Goal: Task Accomplishment & Management: Manage account settings

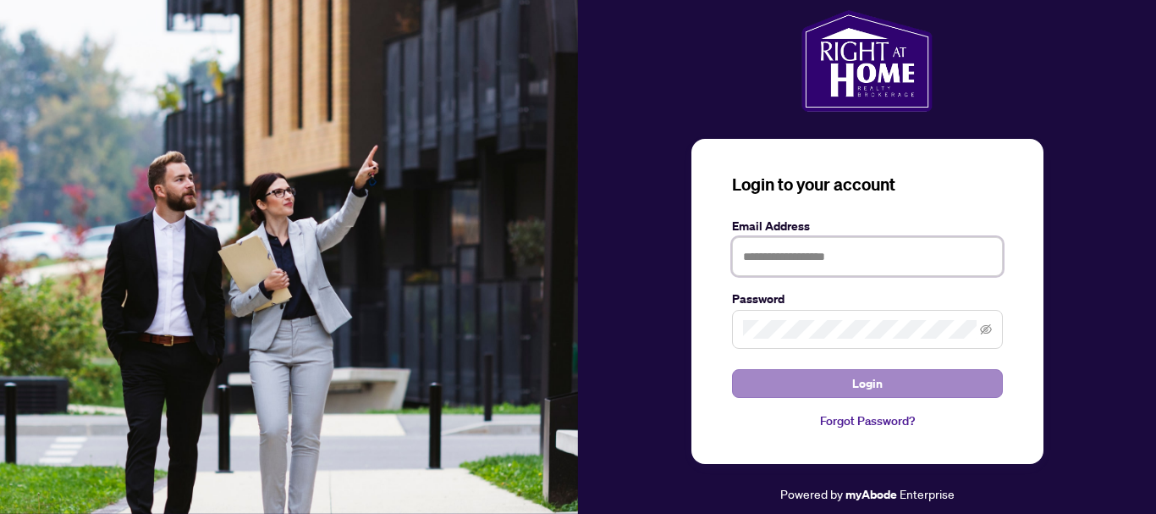
type input "**********"
click at [867, 381] on span "Login" at bounding box center [867, 383] width 30 height 27
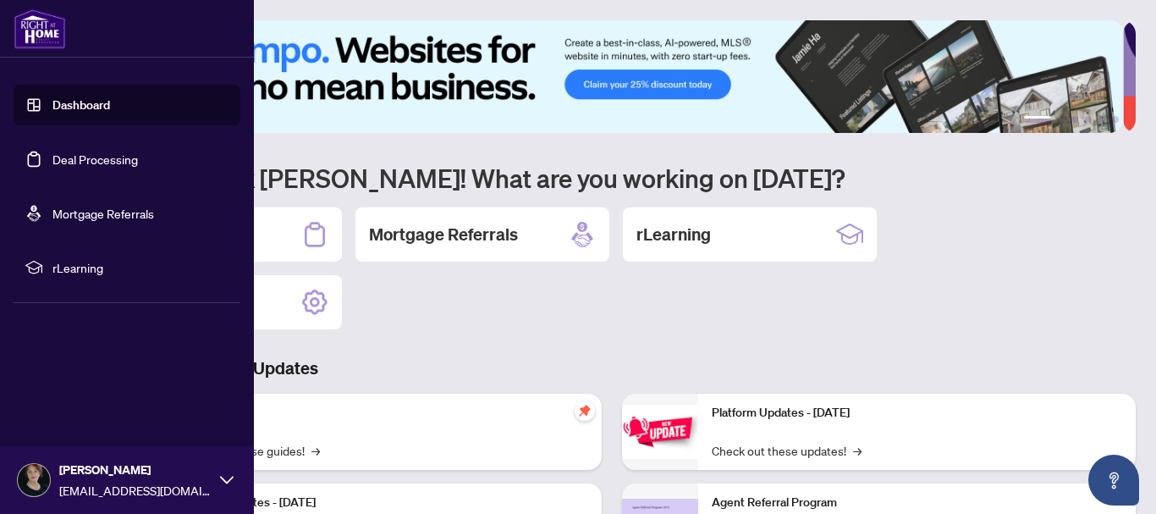
click at [113, 155] on link "Deal Processing" at bounding box center [94, 158] width 85 height 15
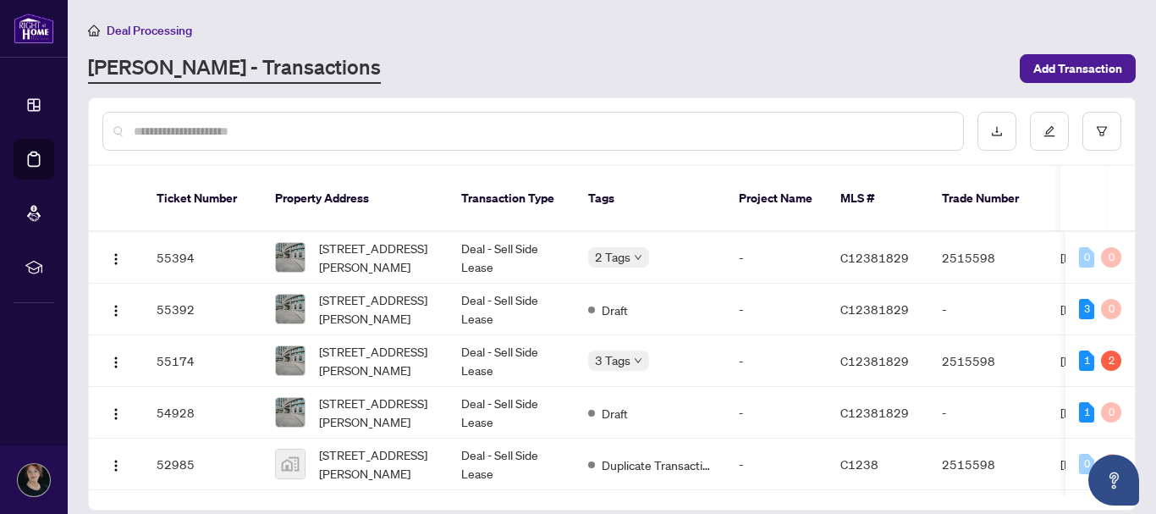
drag, startPoint x: 791, startPoint y: 471, endPoint x: 857, endPoint y: 482, distance: 67.1
click at [857, 482] on div "Ticket Number Property Address Transaction Type Tags Project Name MLS # Trade N…" at bounding box center [612, 338] width 1046 height 344
click at [825, 470] on td "-" at bounding box center [776, 464] width 102 height 52
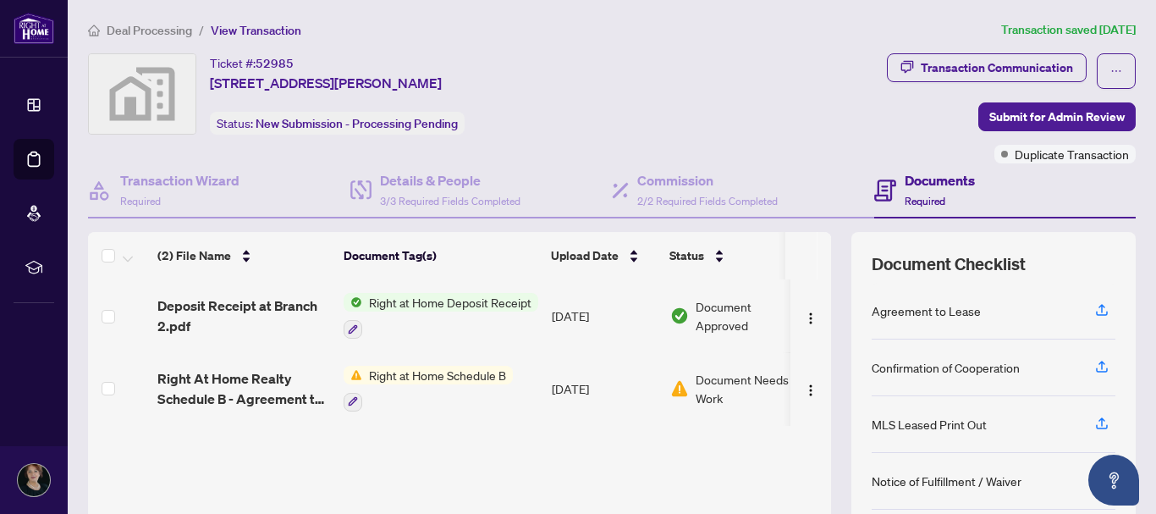
click at [429, 374] on span "Right at Home Schedule B" at bounding box center [437, 375] width 151 height 19
click at [421, 459] on span "Right at Home Schedule B" at bounding box center [429, 458] width 151 height 19
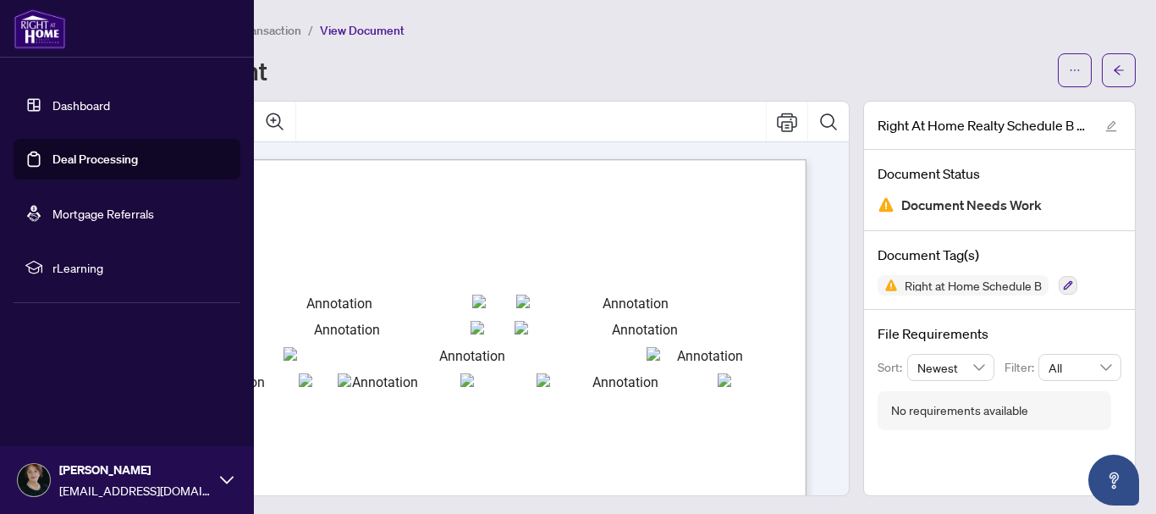
click at [100, 157] on link "Deal Processing" at bounding box center [94, 158] width 85 height 15
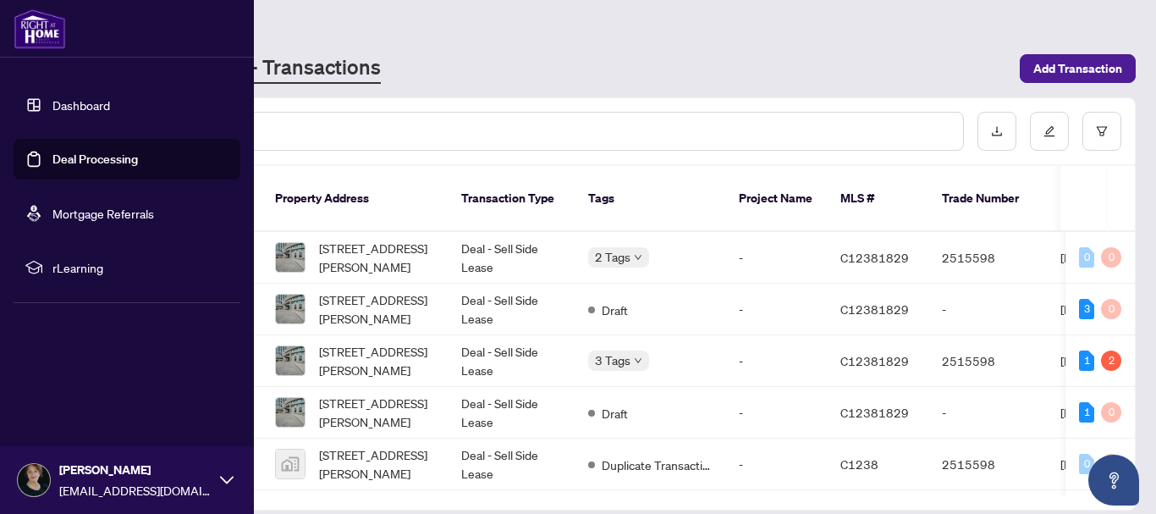
click at [88, 102] on link "Dashboard" at bounding box center [81, 104] width 58 height 15
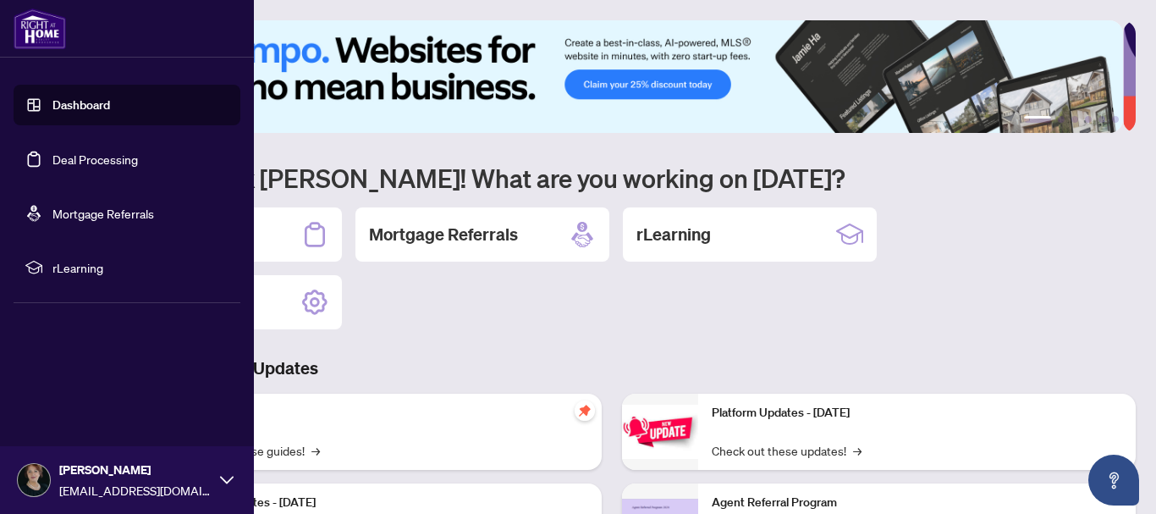
click at [109, 155] on link "Deal Processing" at bounding box center [94, 158] width 85 height 15
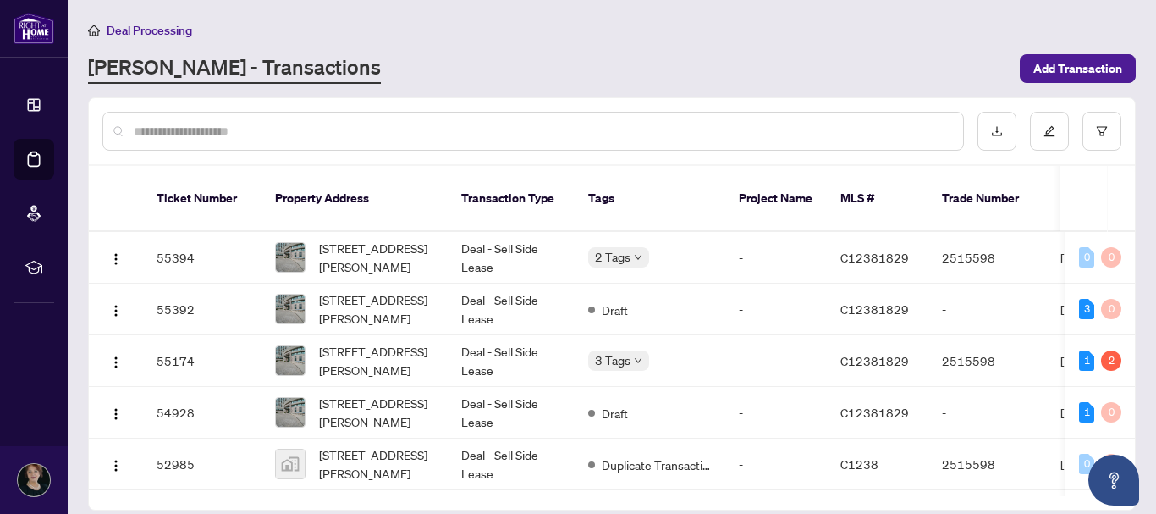
click at [224, 63] on link "[PERSON_NAME] - Transactions" at bounding box center [234, 68] width 293 height 30
click at [223, 64] on link "[PERSON_NAME] - Transactions" at bounding box center [234, 68] width 293 height 30
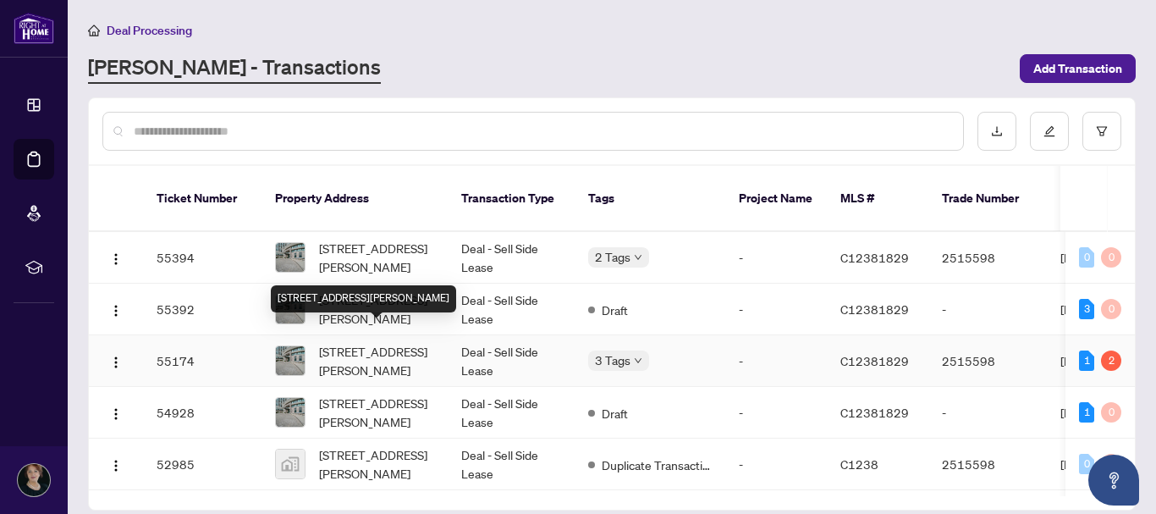
click at [397, 343] on span "[STREET_ADDRESS][PERSON_NAME]" at bounding box center [376, 360] width 115 height 37
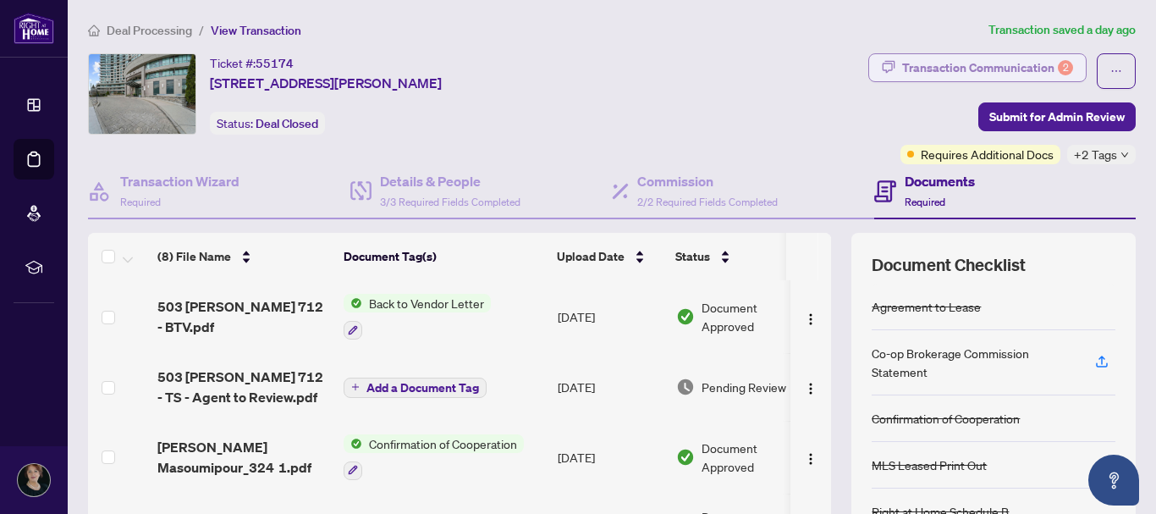
click at [943, 65] on div "Transaction Communication 2" at bounding box center [987, 67] width 171 height 27
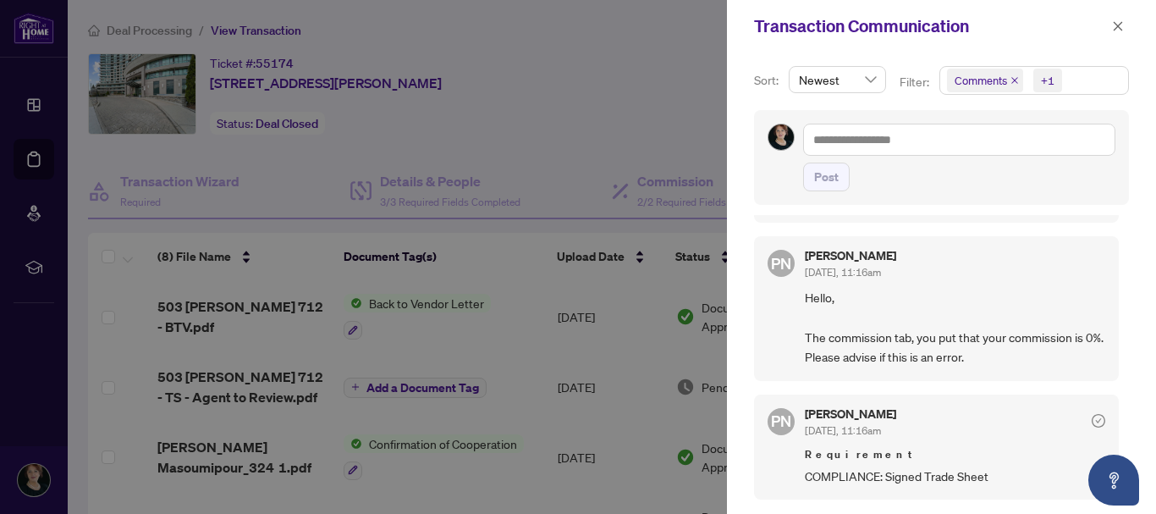
scroll to position [508, 0]
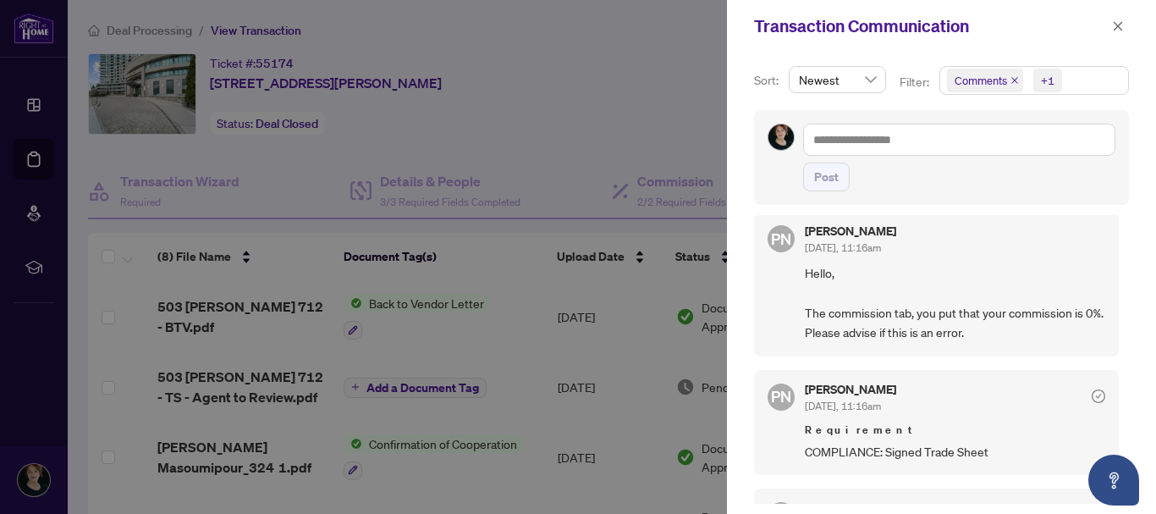
click at [628, 125] on div at bounding box center [578, 257] width 1156 height 514
click at [989, 82] on span "Comments" at bounding box center [981, 80] width 52 height 17
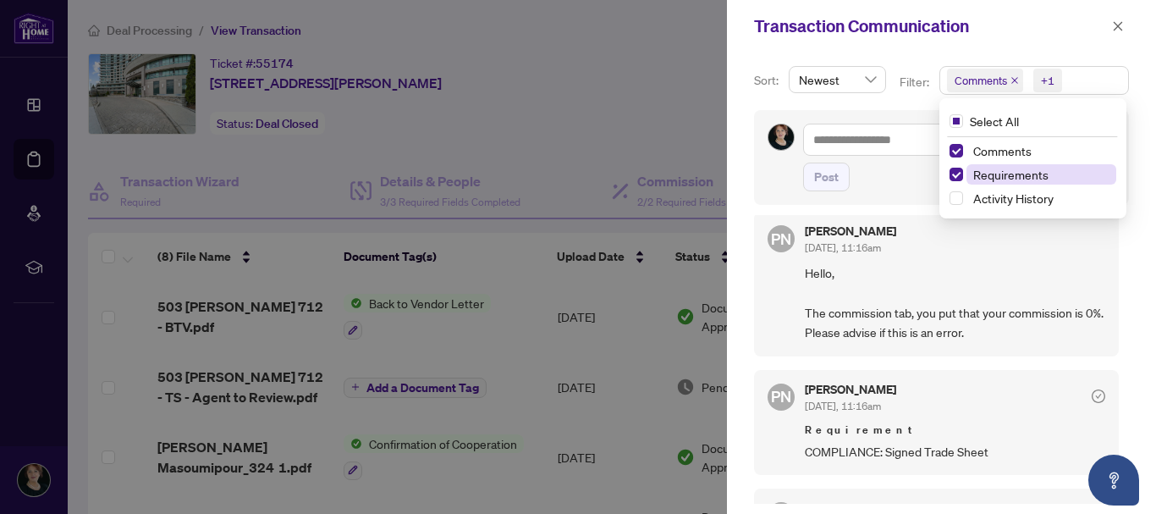
click at [1010, 172] on span "Requirements" at bounding box center [1010, 174] width 75 height 15
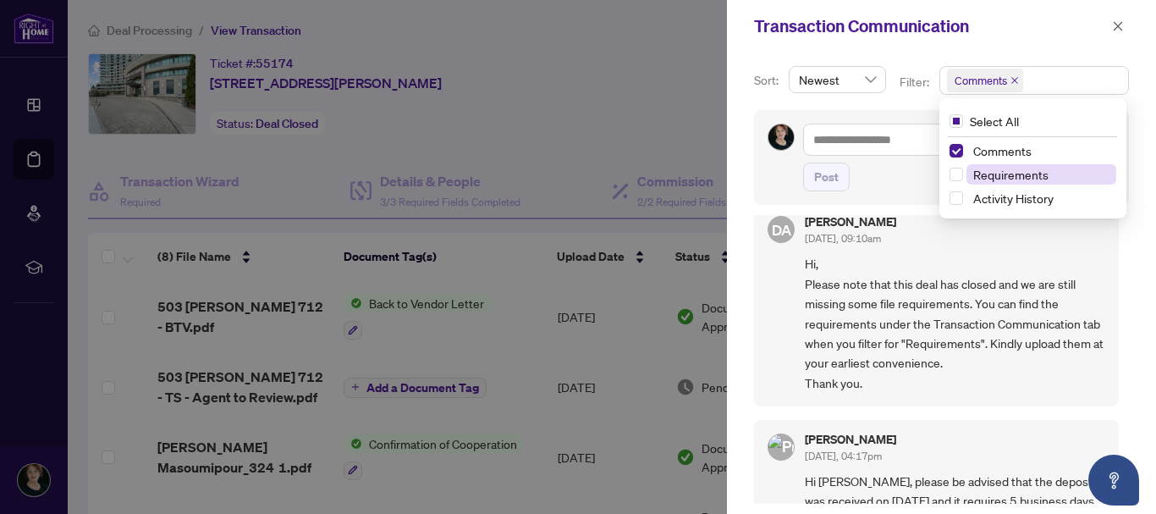
scroll to position [0, 0]
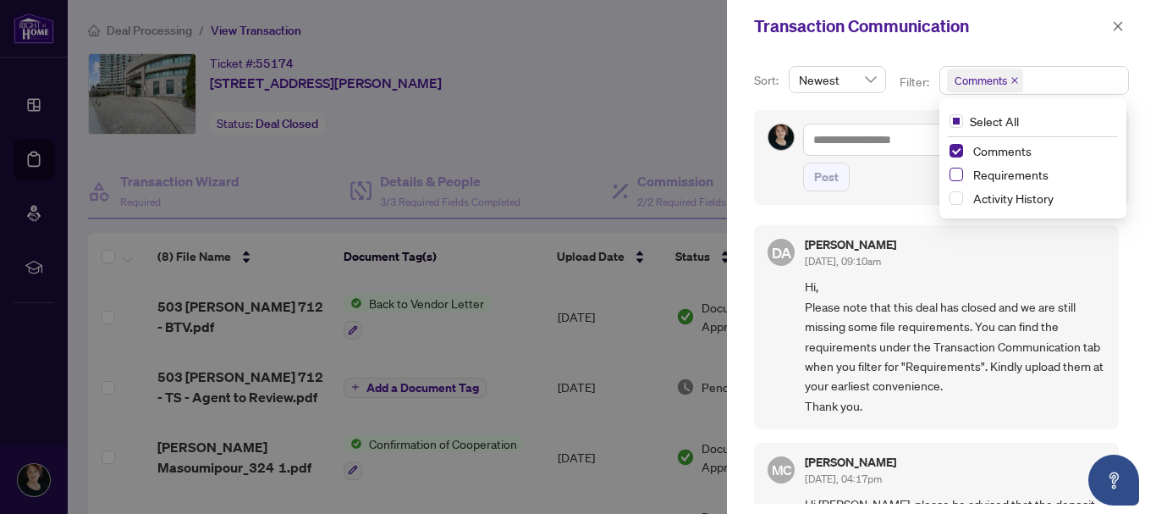
click at [956, 173] on span "Select Requirements" at bounding box center [957, 175] width 14 height 14
click at [950, 151] on span "Select Comments" at bounding box center [957, 151] width 14 height 14
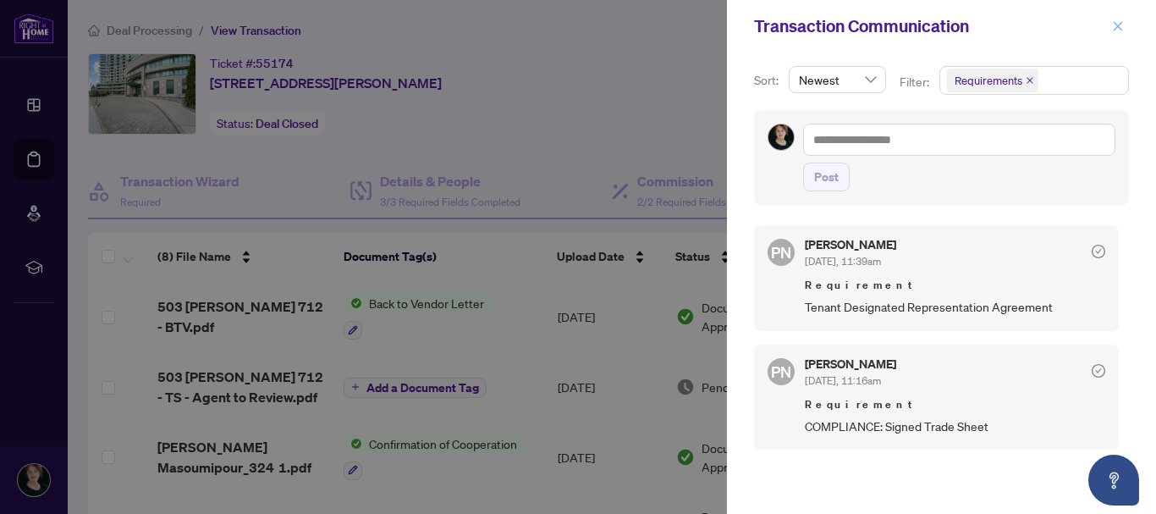
click at [1115, 25] on icon "close" at bounding box center [1118, 26] width 12 height 12
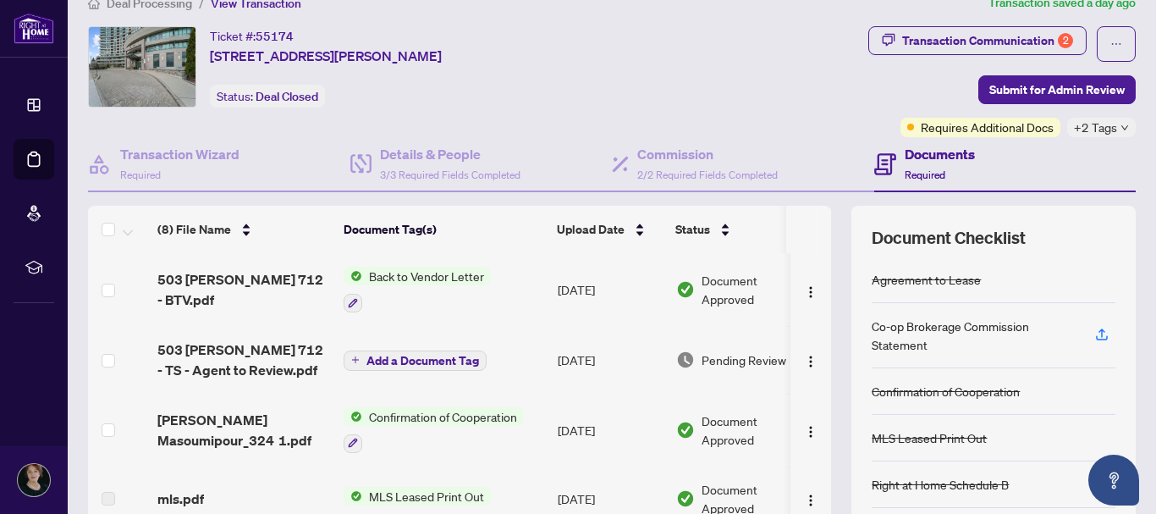
scroll to position [26, 0]
click at [430, 360] on span "Add a Document Tag" at bounding box center [422, 361] width 113 height 12
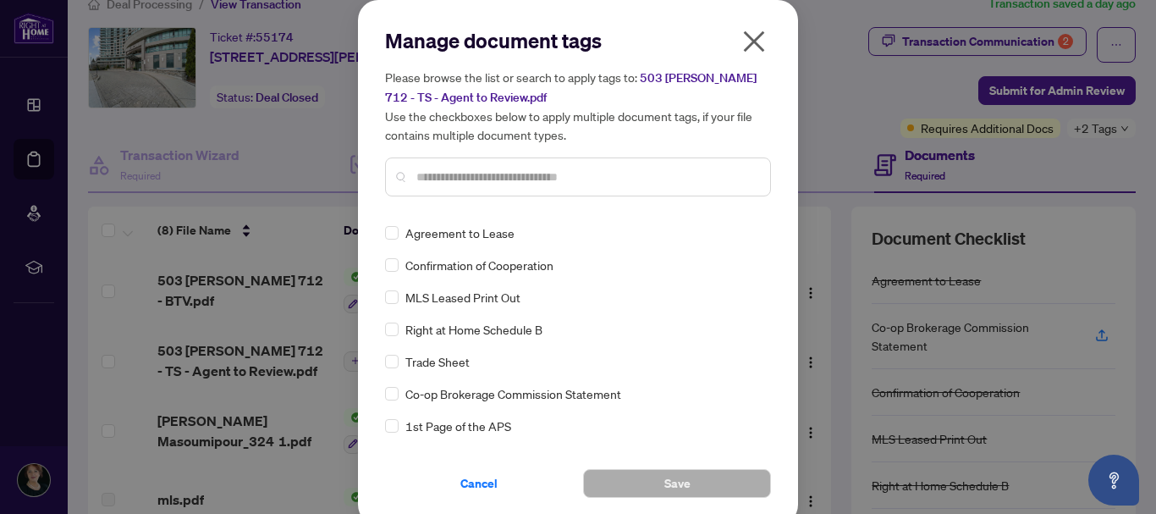
click at [750, 36] on icon "close" at bounding box center [754, 41] width 27 height 27
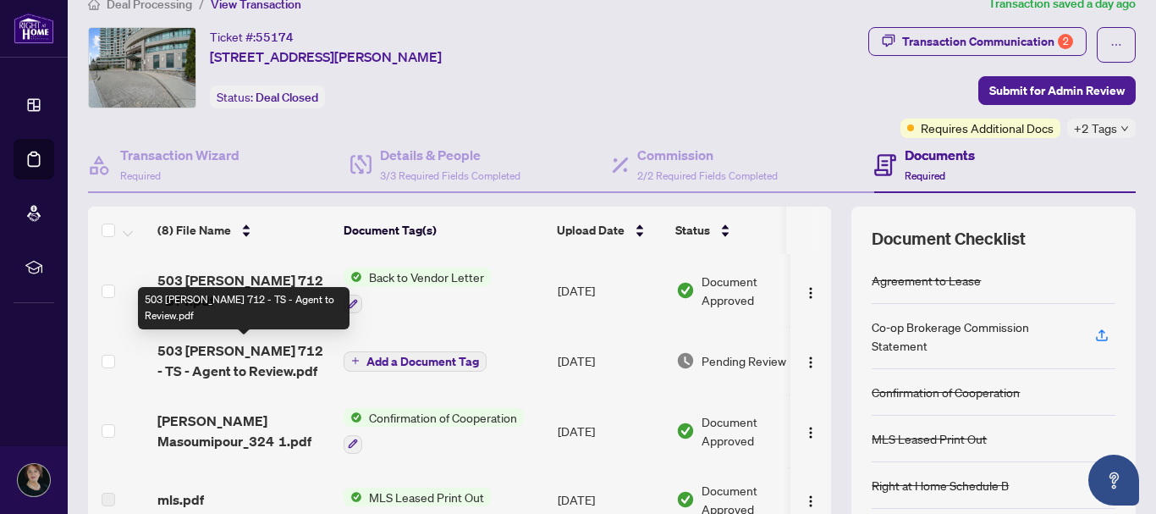
click at [212, 357] on span "503 [PERSON_NAME] 712 - TS - Agent to Review.pdf" at bounding box center [243, 360] width 173 height 41
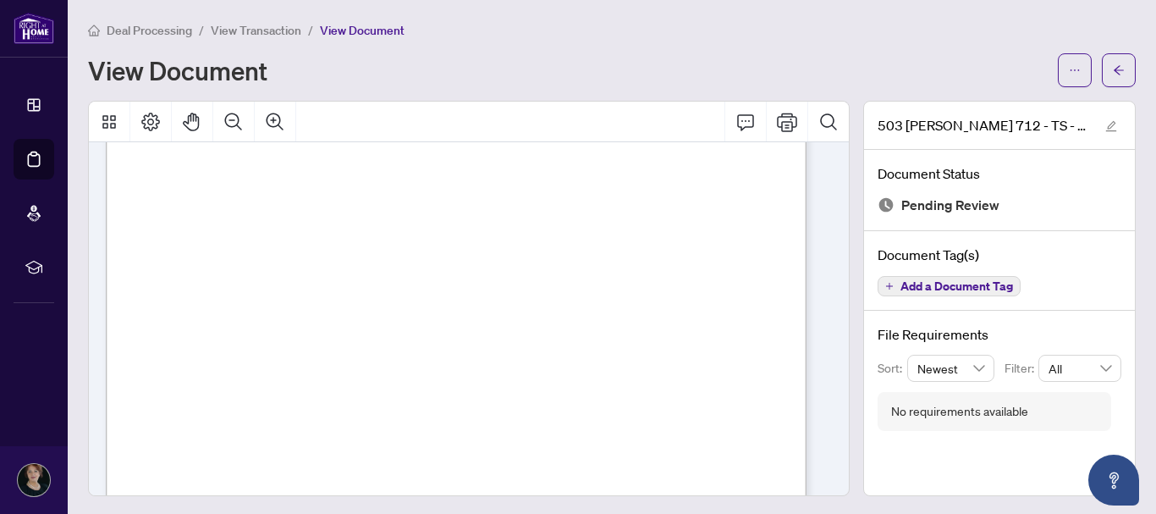
scroll to position [250, 0]
click at [777, 118] on icon "Print" at bounding box center [787, 122] width 20 height 20
click at [1069, 72] on icon "ellipsis" at bounding box center [1075, 70] width 12 height 12
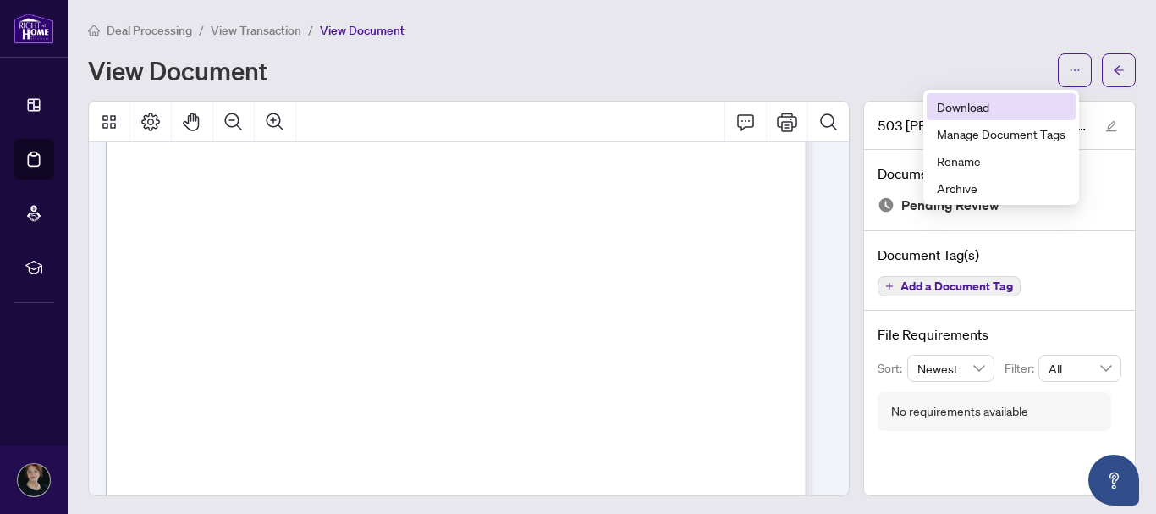
click at [963, 107] on span "Download" at bounding box center [1001, 106] width 129 height 19
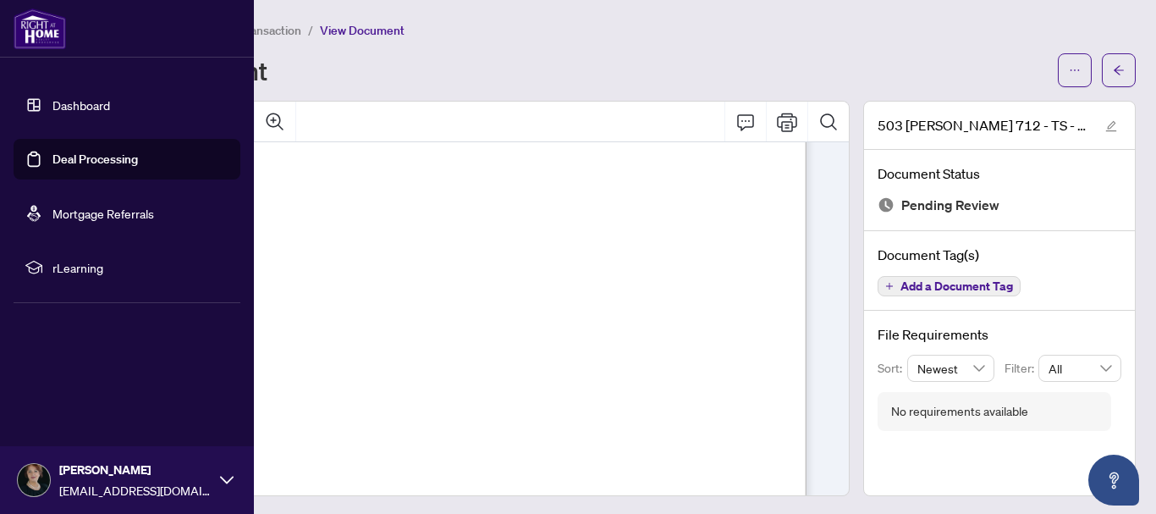
click at [111, 158] on link "Deal Processing" at bounding box center [94, 158] width 85 height 15
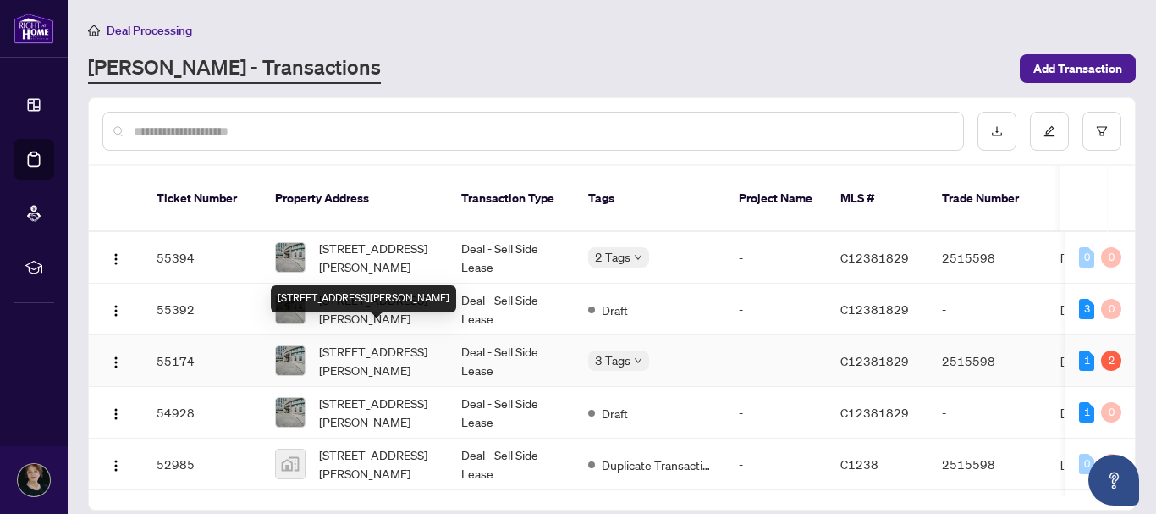
click at [388, 342] on span "[STREET_ADDRESS][PERSON_NAME]" at bounding box center [376, 360] width 115 height 37
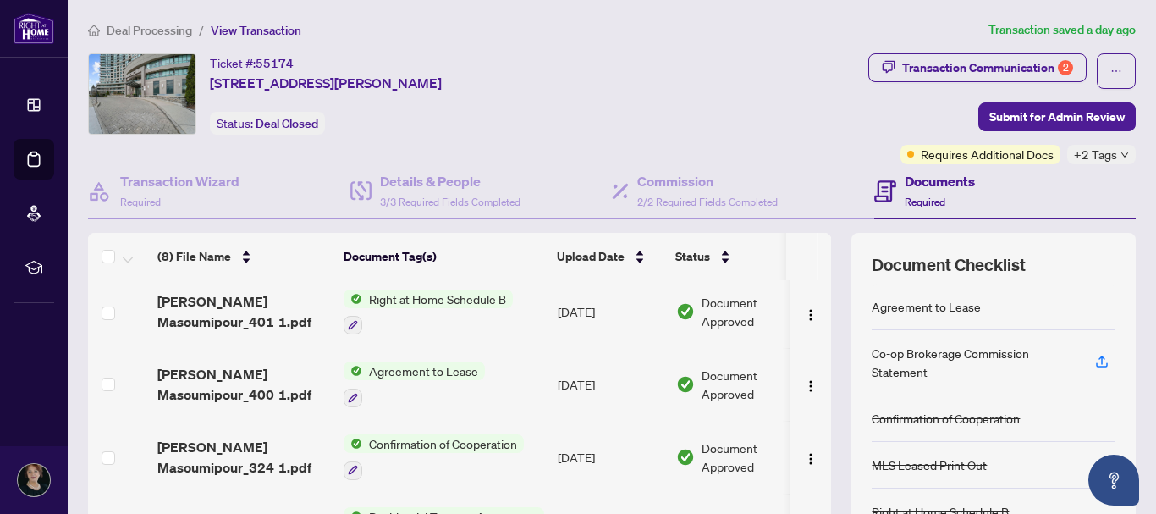
scroll to position [196, 0]
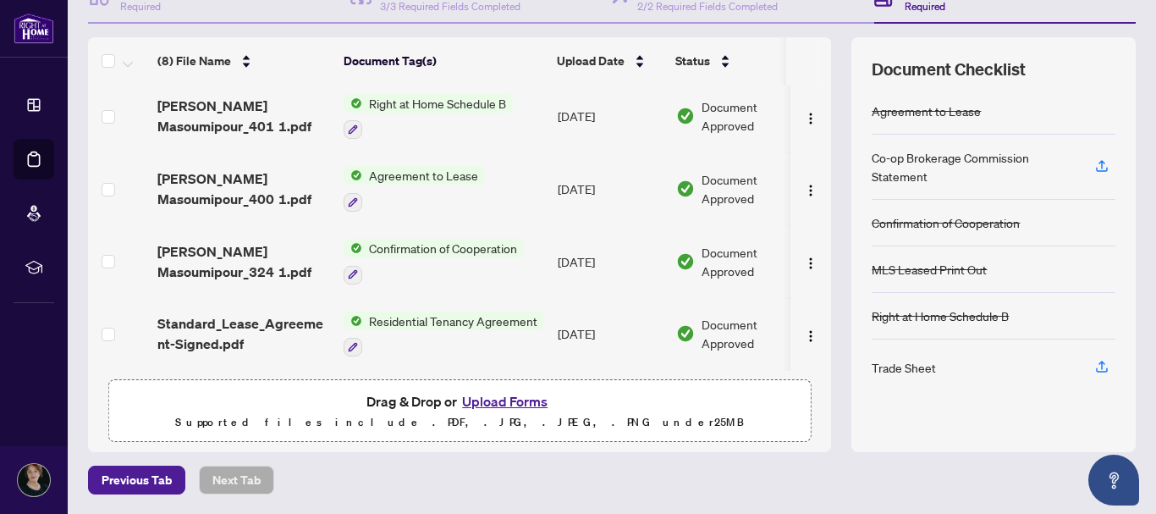
click at [477, 398] on button "Upload Forms" at bounding box center [505, 401] width 96 height 22
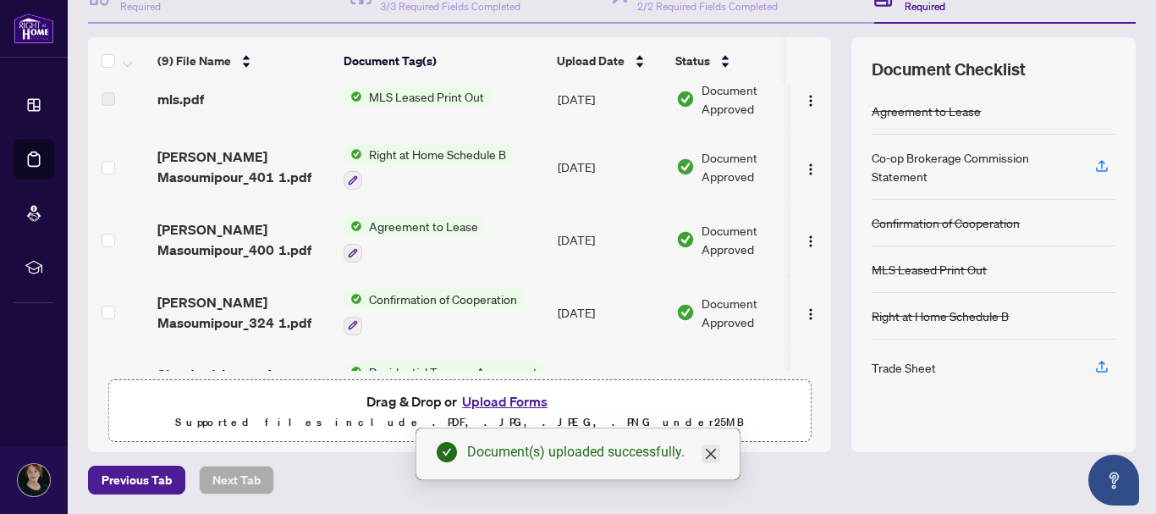
click at [712, 452] on icon "close" at bounding box center [711, 454] width 10 height 10
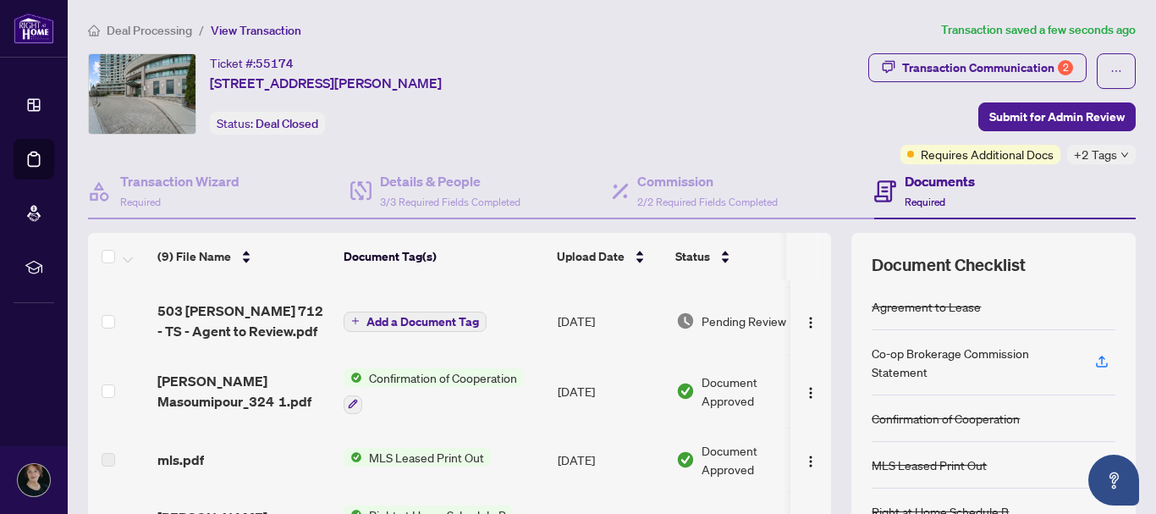
scroll to position [116, 0]
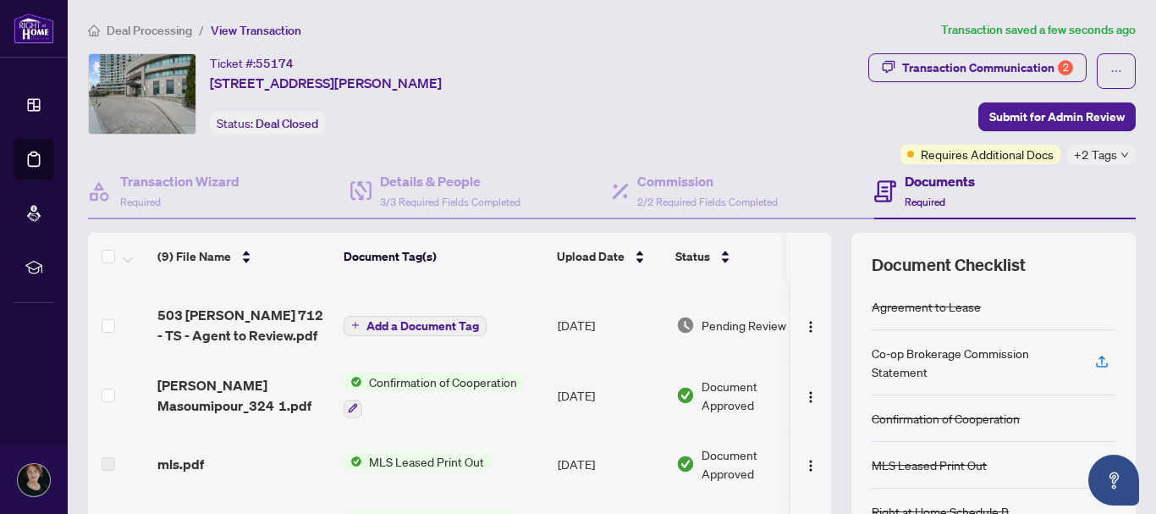
click at [1121, 151] on icon "down" at bounding box center [1125, 155] width 8 height 8
click at [923, 121] on div "Transaction Communication 2 Submit for Admin Review Requires Additional Docs +2…" at bounding box center [896, 108] width 477 height 111
click at [1121, 154] on icon "down" at bounding box center [1125, 155] width 8 height 8
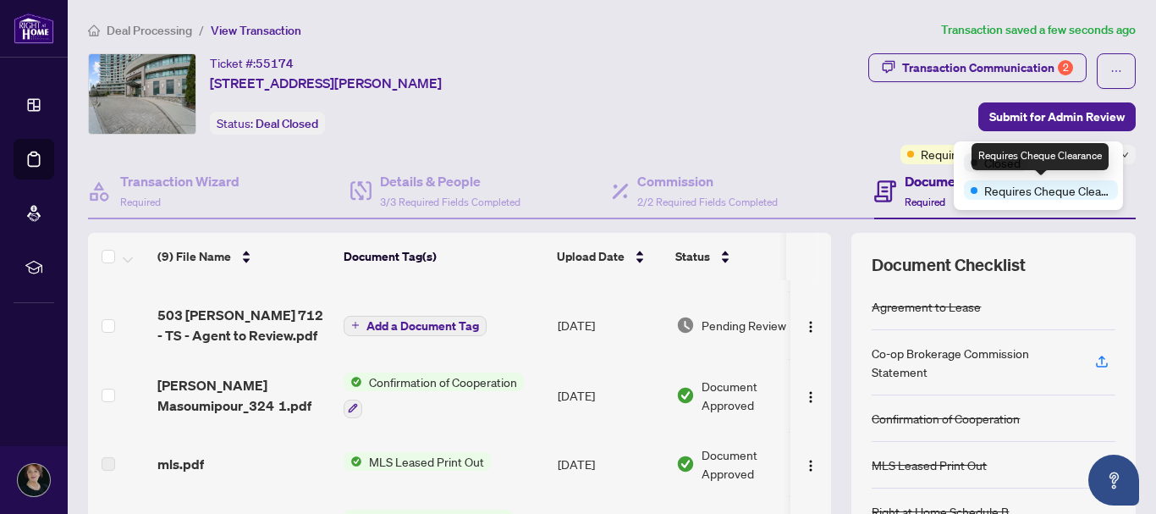
click at [1067, 194] on span "Requires Cheque Clearance" at bounding box center [1047, 190] width 127 height 19
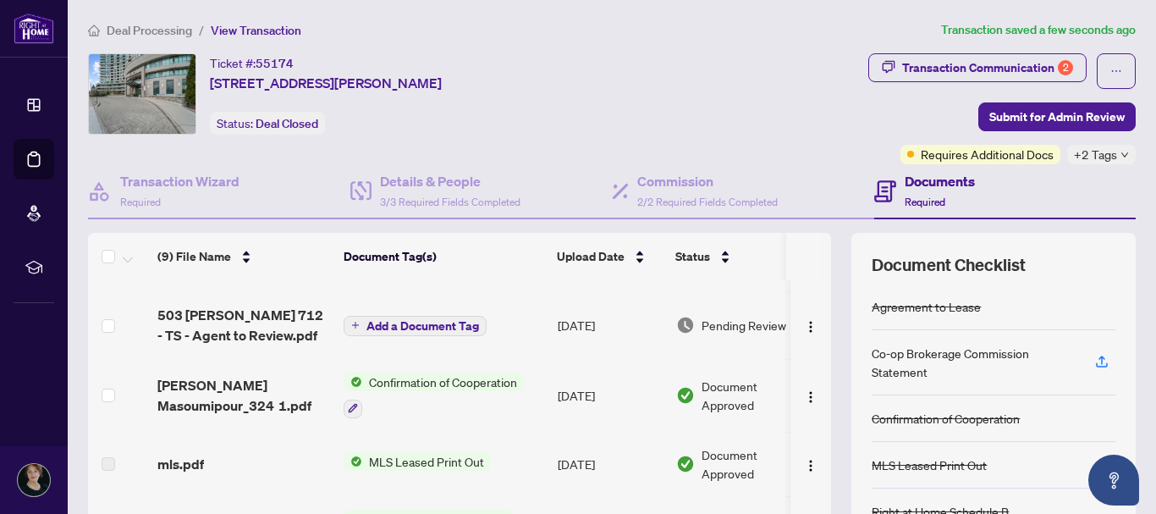
click at [873, 100] on div "Transaction Communication 2 Submit for Admin Review Requires Additional Docs +2…" at bounding box center [896, 108] width 477 height 111
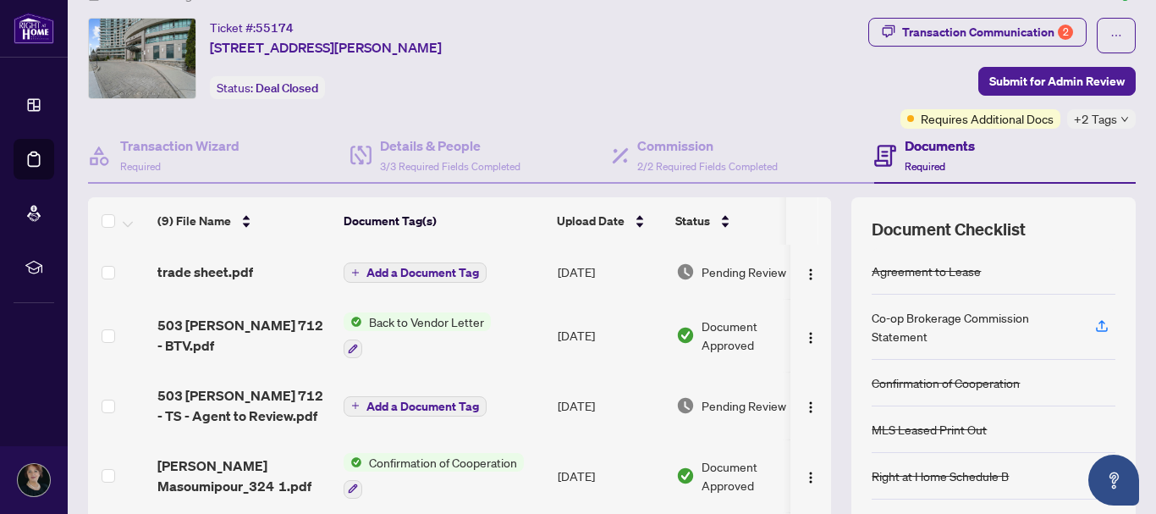
scroll to position [0, 0]
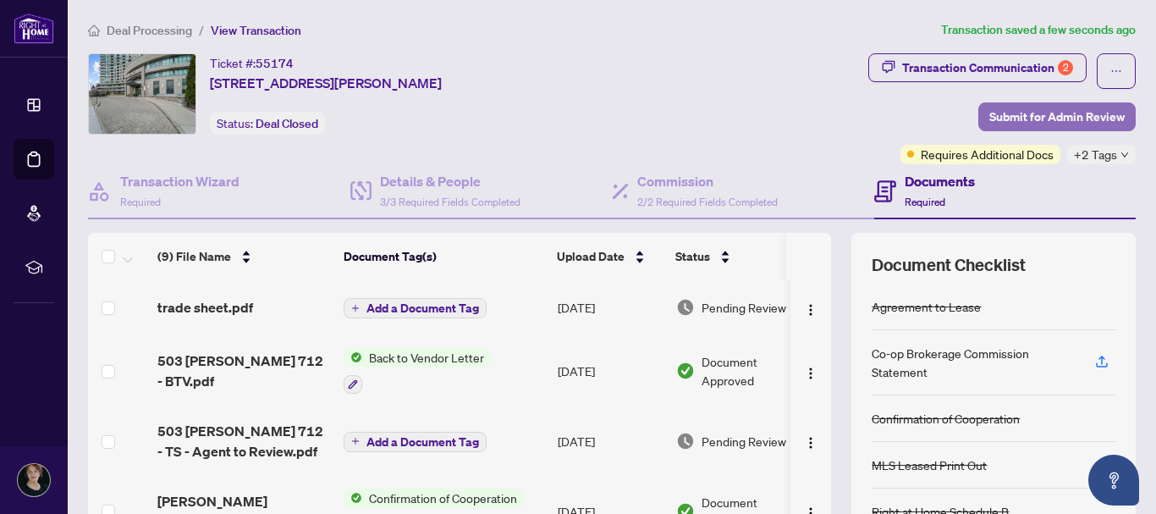
click at [1035, 110] on span "Submit for Admin Review" at bounding box center [1056, 116] width 135 height 27
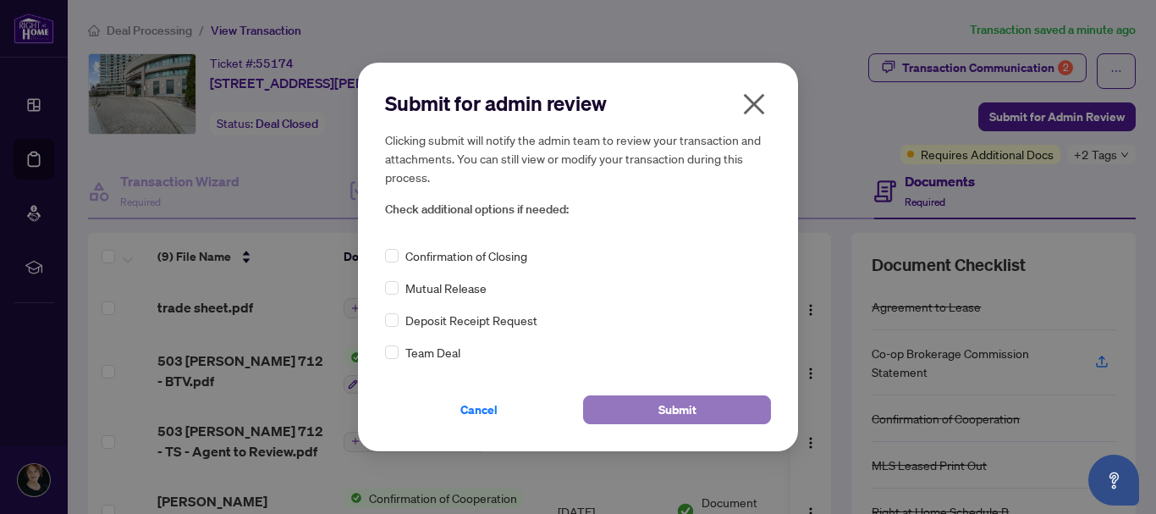
click at [671, 409] on span "Submit" at bounding box center [677, 409] width 38 height 27
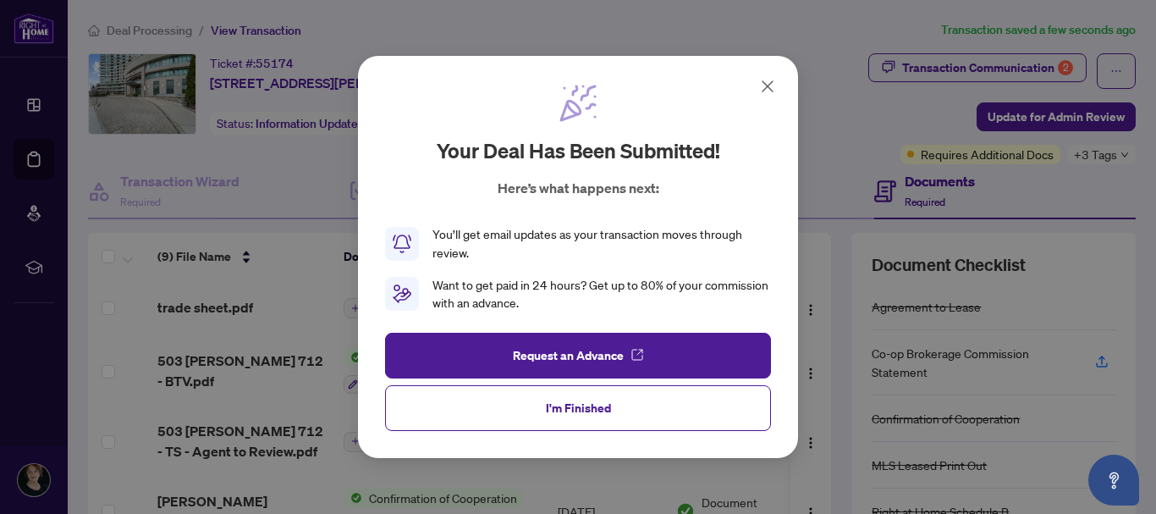
click at [767, 85] on icon at bounding box center [768, 86] width 10 height 10
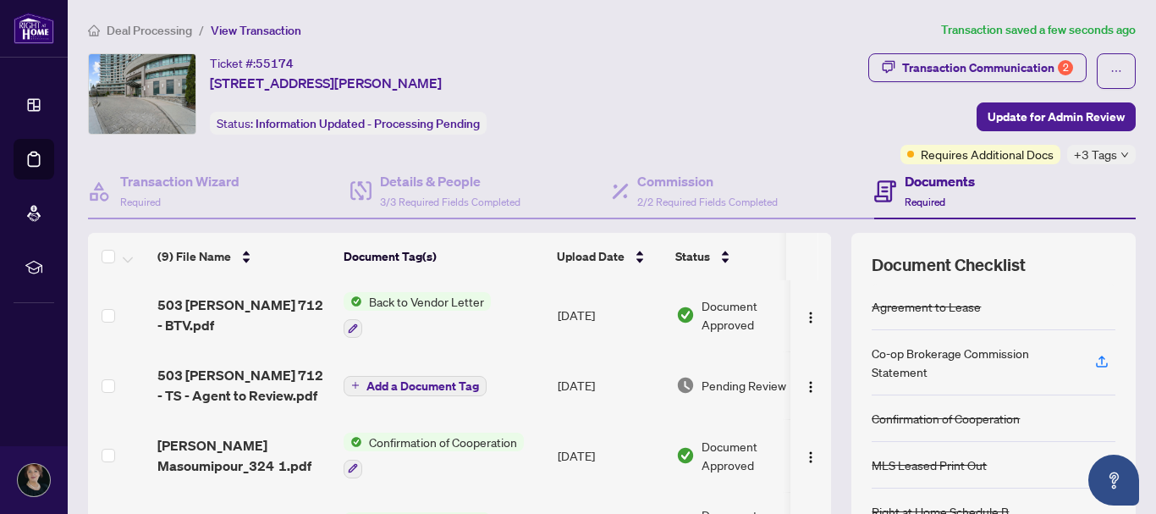
scroll to position [85, 0]
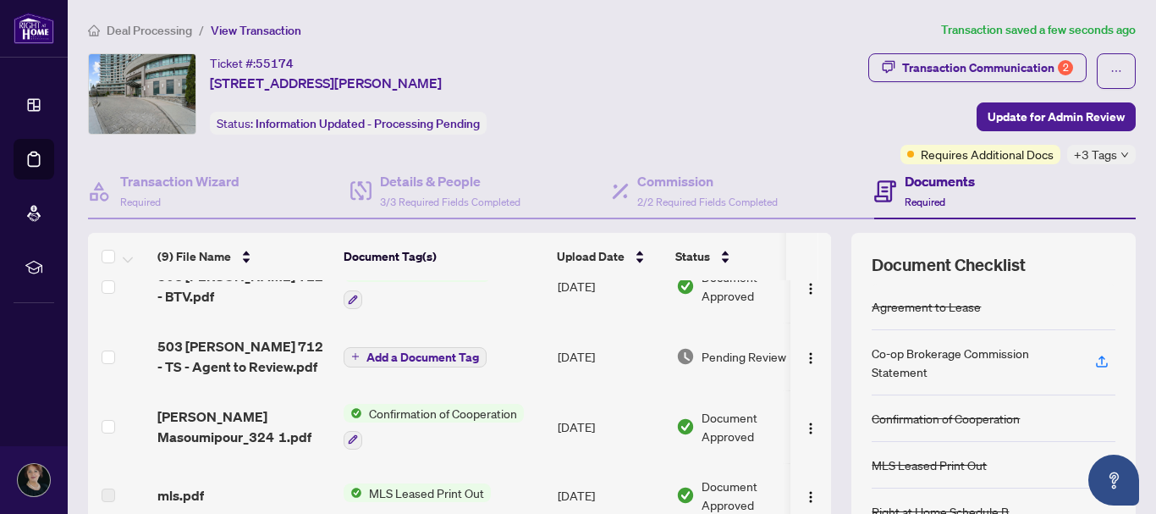
click at [406, 353] on span "Add a Document Tag" at bounding box center [422, 357] width 113 height 12
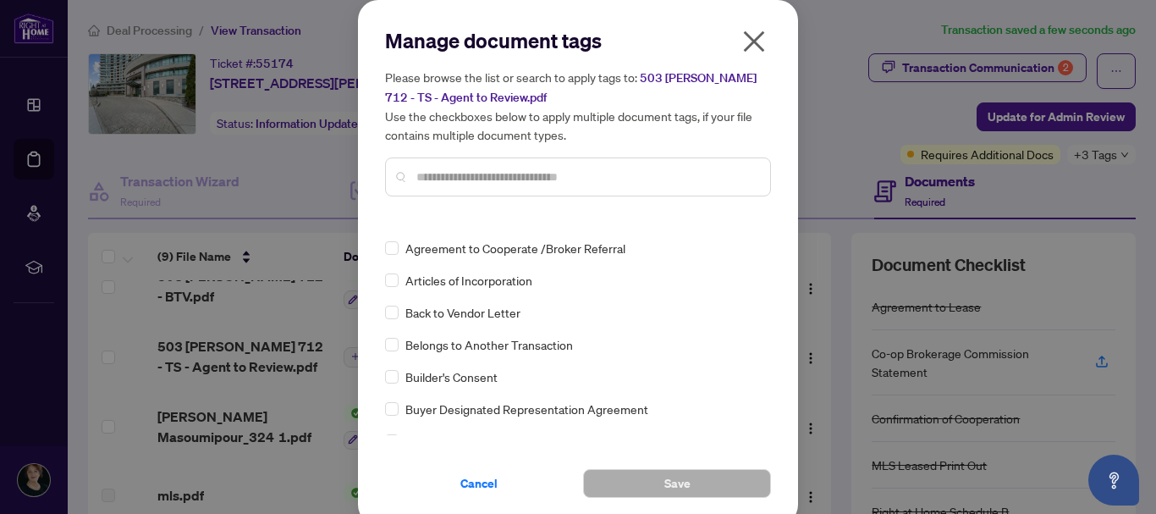
scroll to position [0, 0]
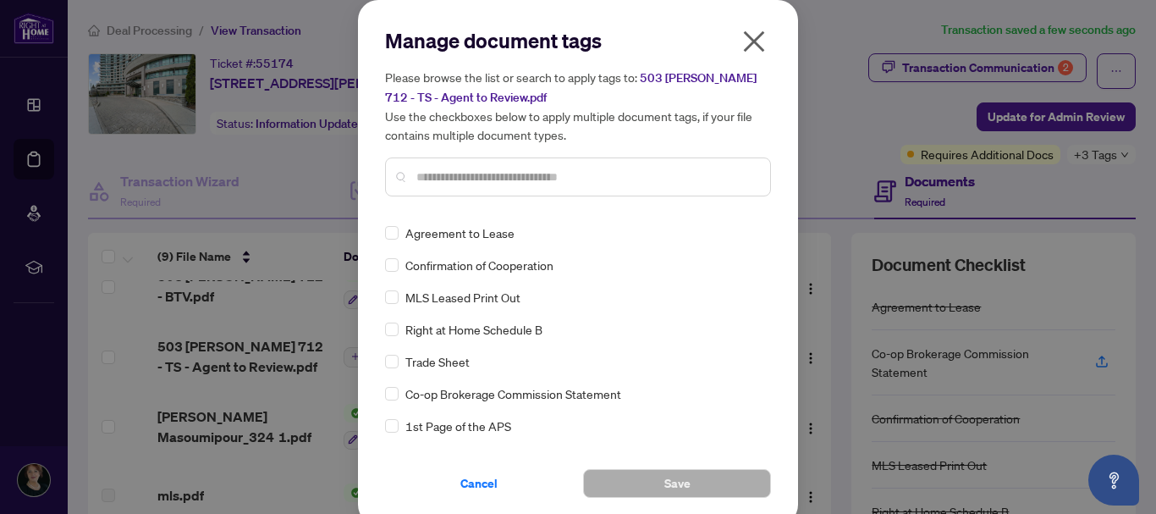
click at [748, 41] on icon "close" at bounding box center [754, 41] width 21 height 21
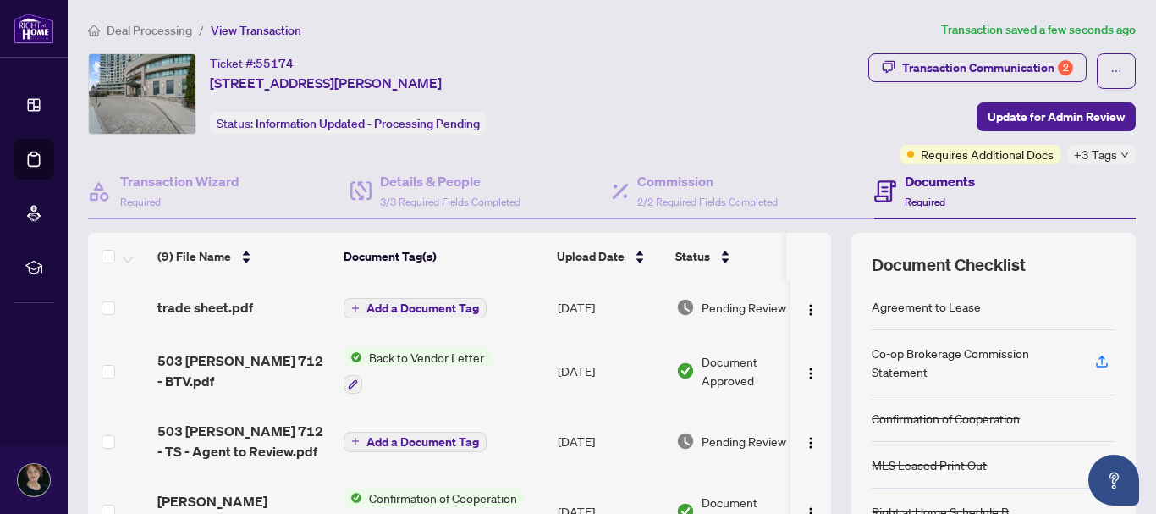
click at [407, 436] on span "Add a Document Tag" at bounding box center [422, 442] width 113 height 12
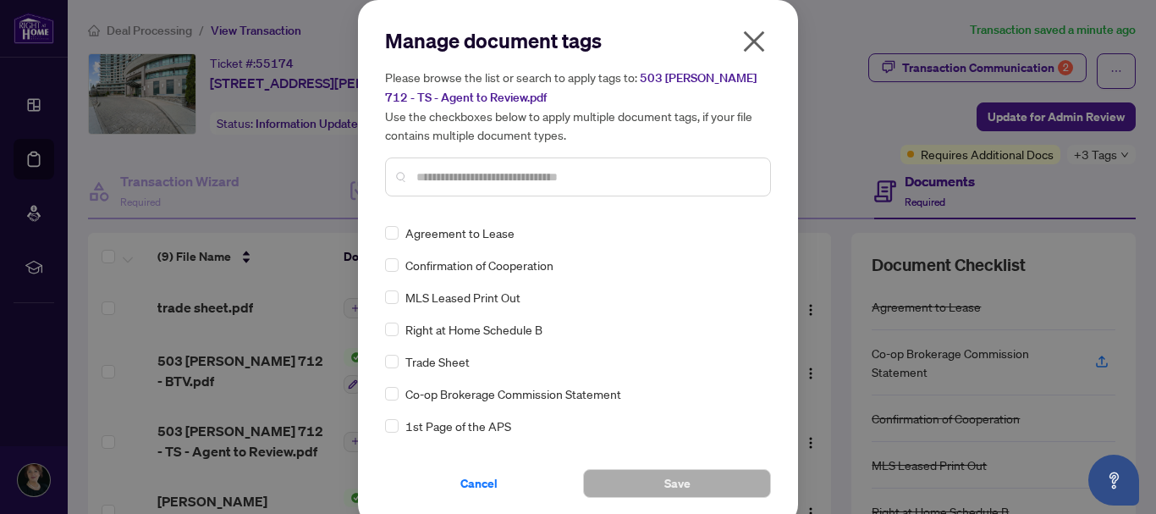
click at [750, 38] on icon "close" at bounding box center [754, 41] width 21 height 21
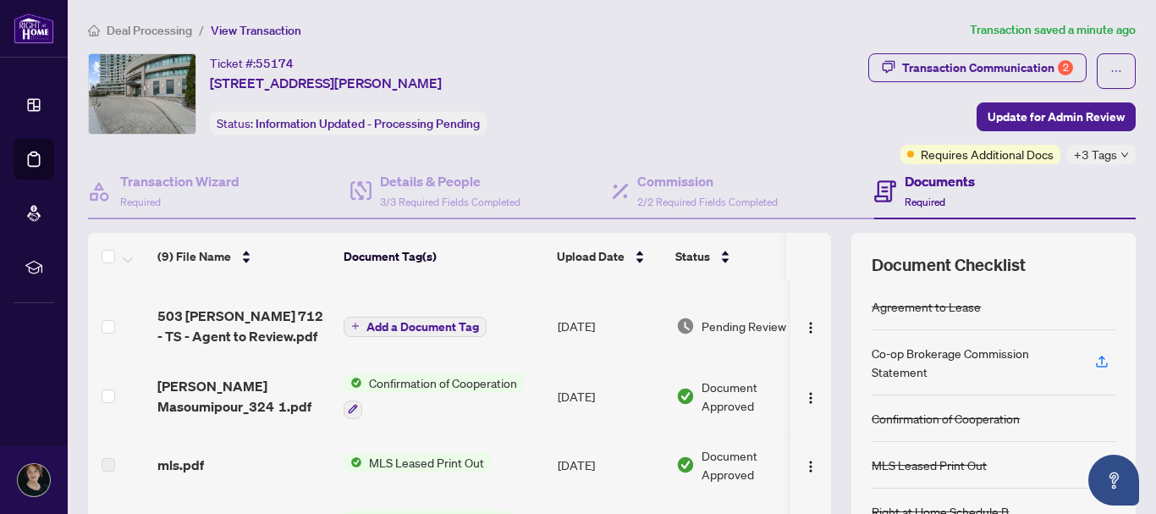
scroll to position [85, 0]
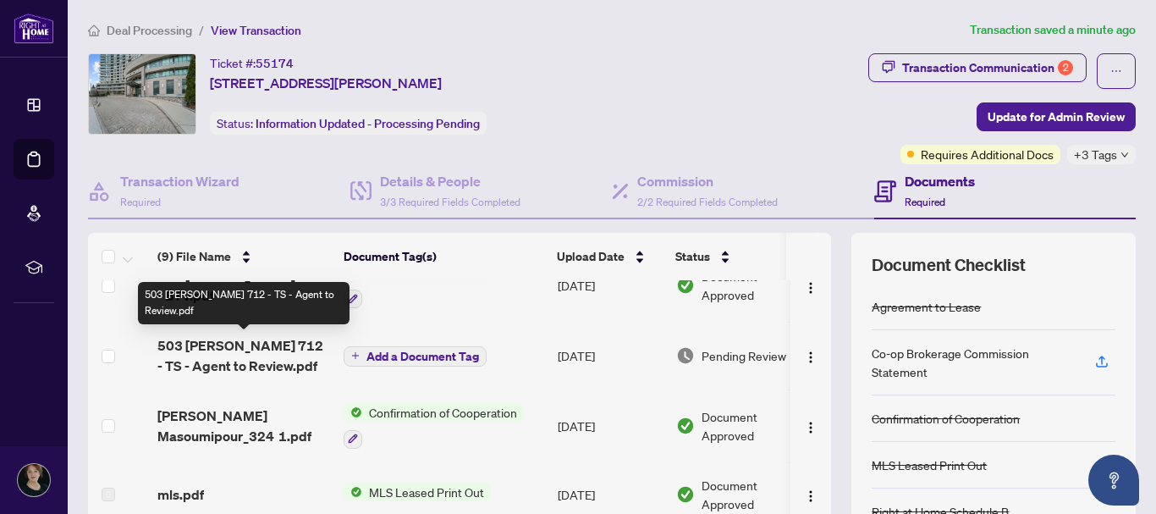
click at [217, 358] on span "503 [PERSON_NAME] 712 - TS - Agent to Review.pdf" at bounding box center [243, 355] width 173 height 41
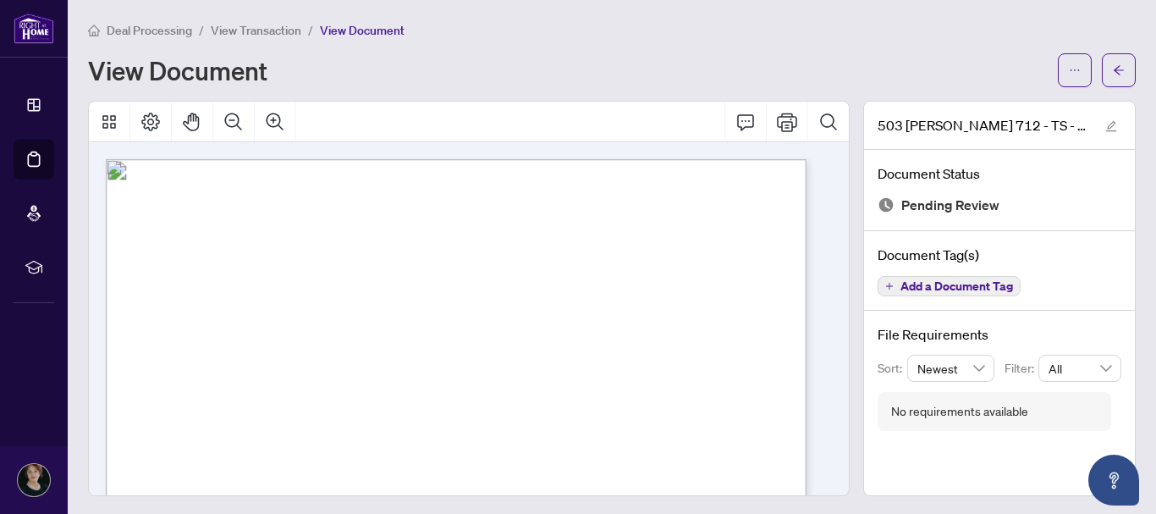
click at [953, 286] on span "Add a Document Tag" at bounding box center [957, 286] width 113 height 12
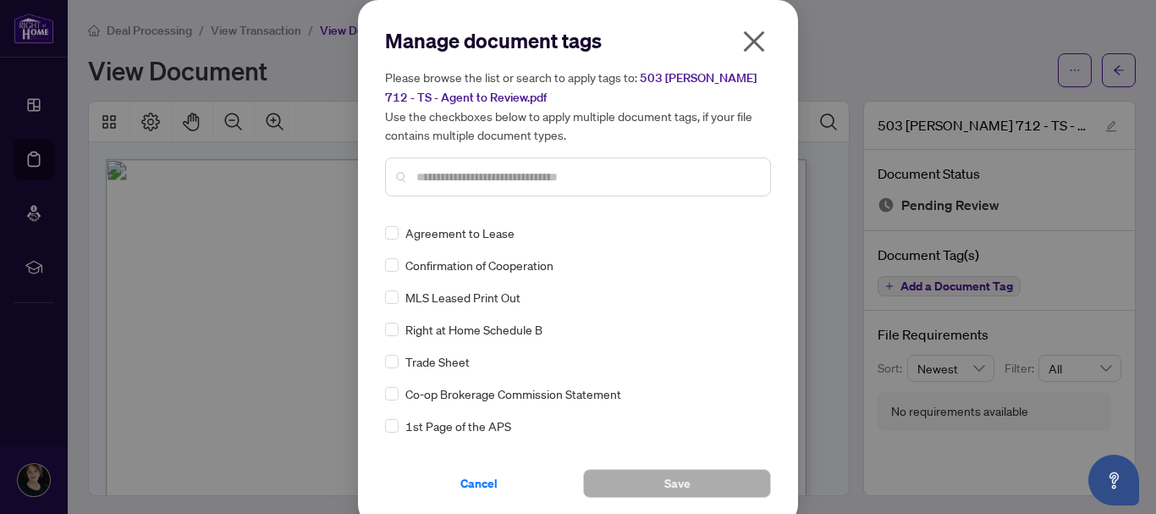
click at [748, 36] on icon "close" at bounding box center [754, 41] width 27 height 27
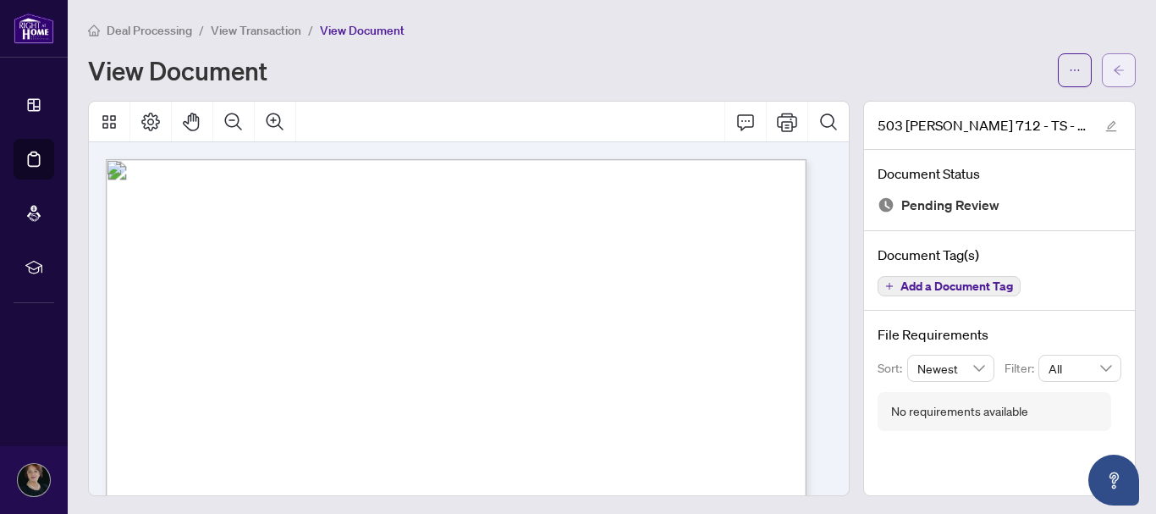
click at [1113, 68] on icon "arrow-left" at bounding box center [1119, 70] width 12 height 12
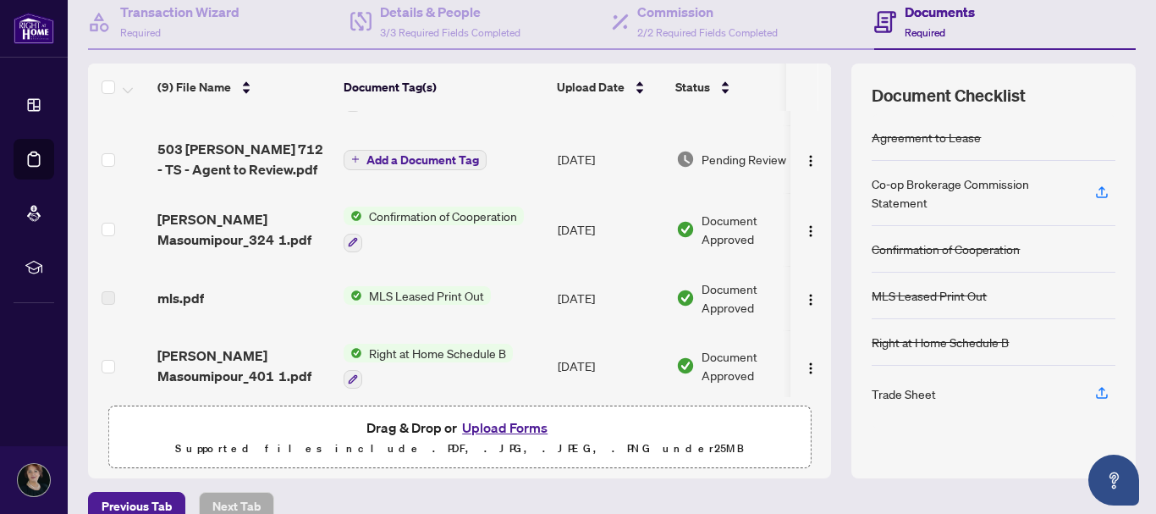
scroll to position [85, 0]
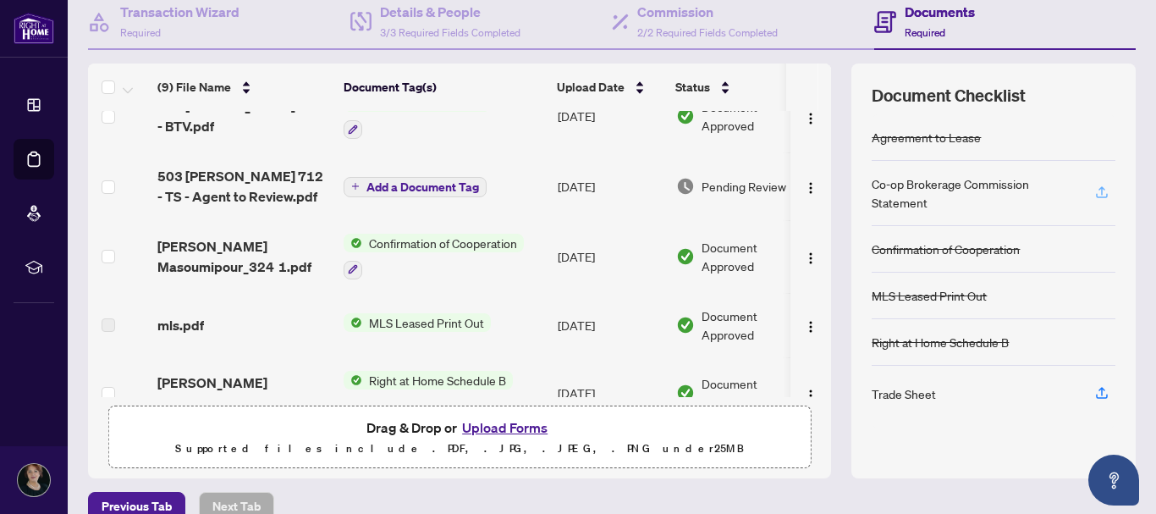
click at [1094, 188] on icon "button" at bounding box center [1101, 192] width 15 height 15
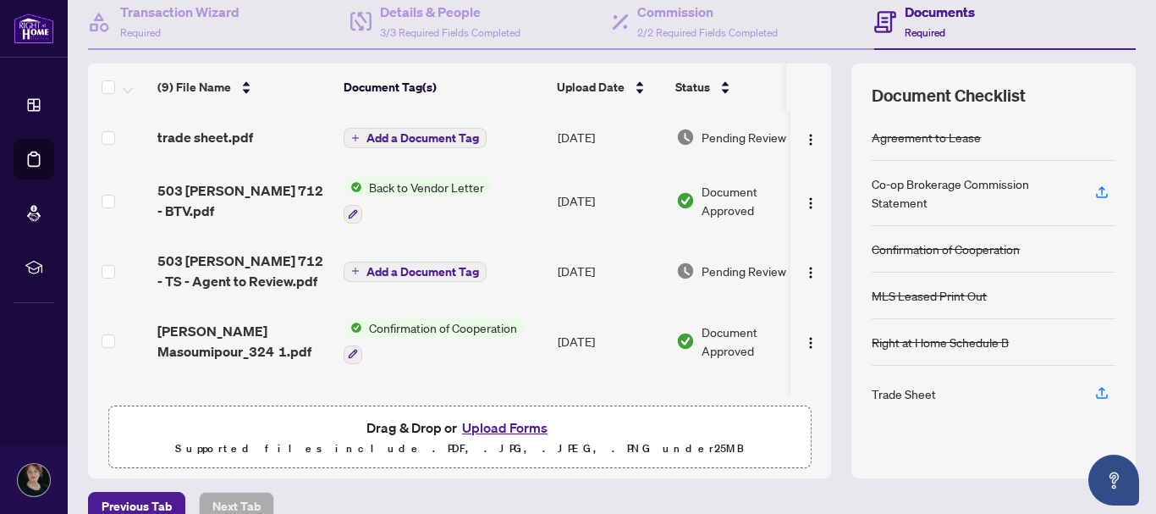
scroll to position [0, 0]
click at [433, 269] on span "Add a Document Tag" at bounding box center [422, 273] width 113 height 12
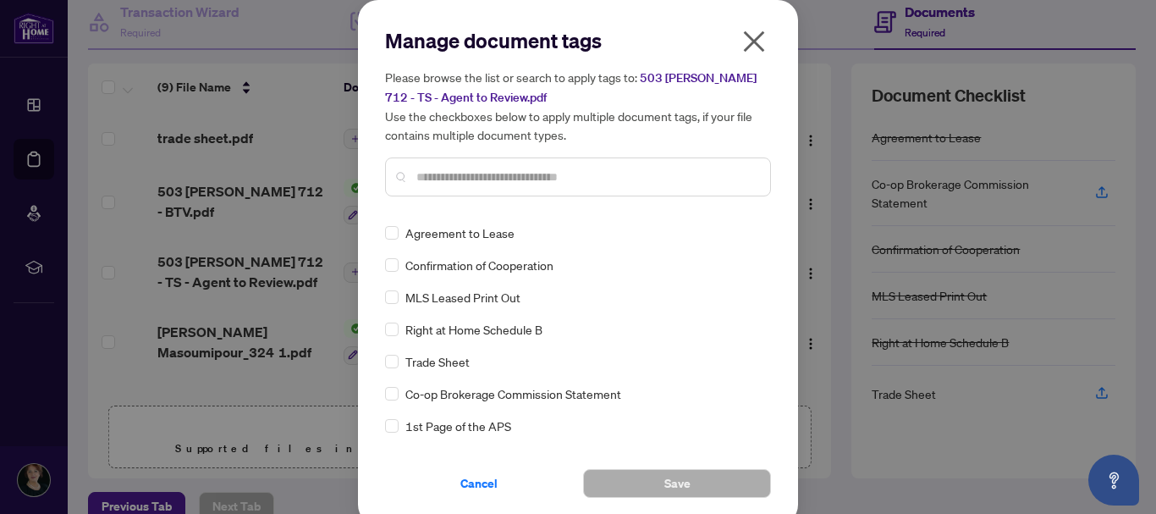
click at [756, 39] on icon "close" at bounding box center [754, 41] width 27 height 27
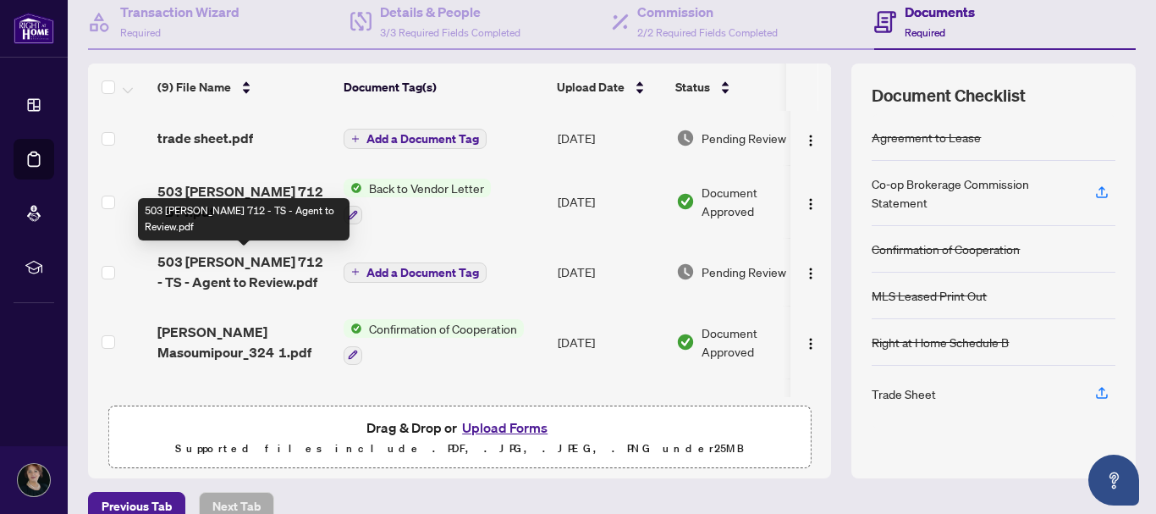
click at [245, 269] on span "503 [PERSON_NAME] 712 - TS - Agent to Review.pdf" at bounding box center [243, 271] width 173 height 41
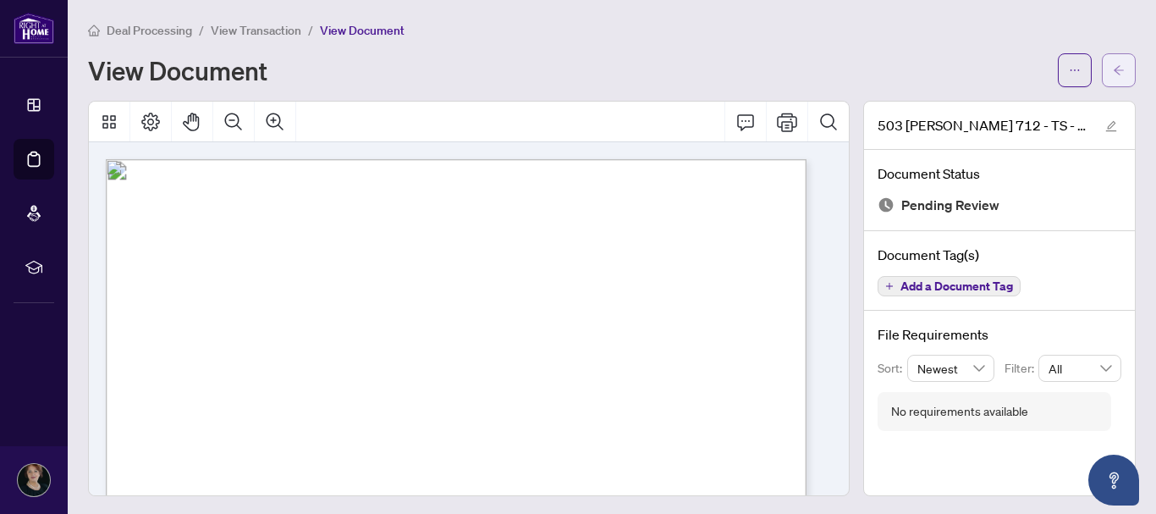
click at [1114, 67] on icon "arrow-left" at bounding box center [1119, 69] width 10 height 9
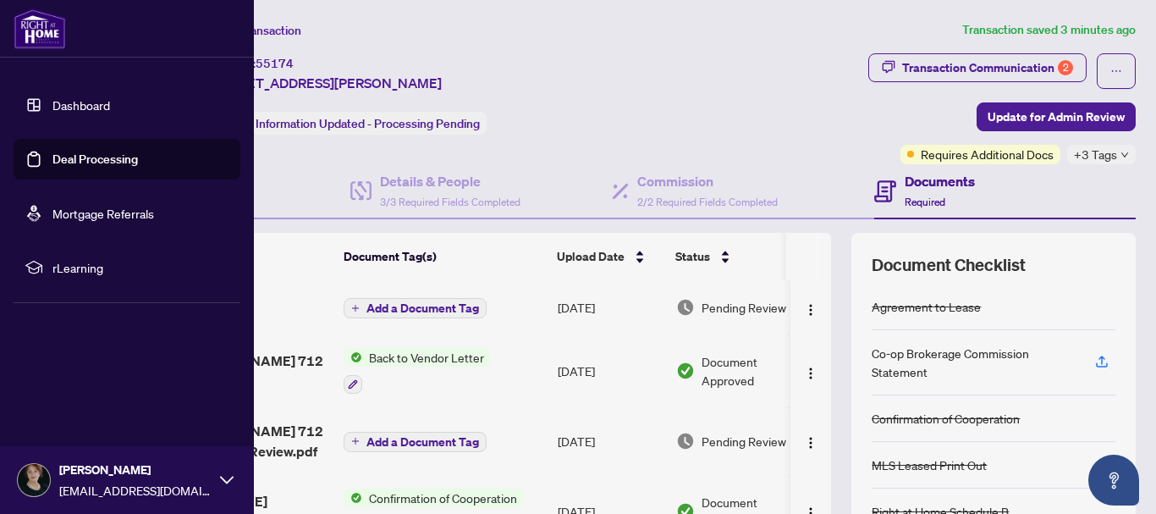
click at [118, 159] on link "Deal Processing" at bounding box center [94, 158] width 85 height 15
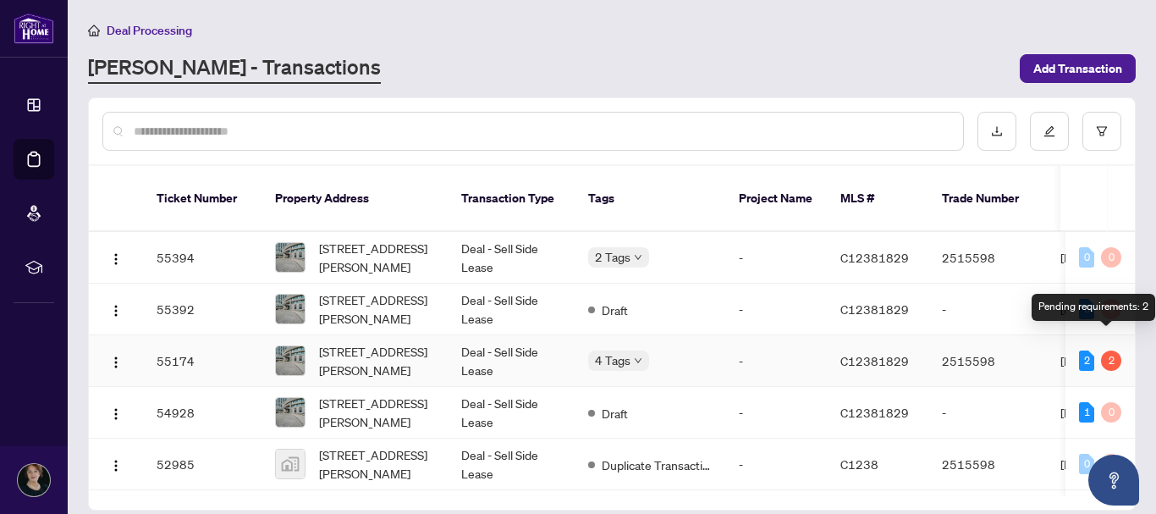
click at [1105, 350] on div "2" at bounding box center [1111, 360] width 20 height 20
click at [167, 343] on td "55174" at bounding box center [202, 361] width 118 height 52
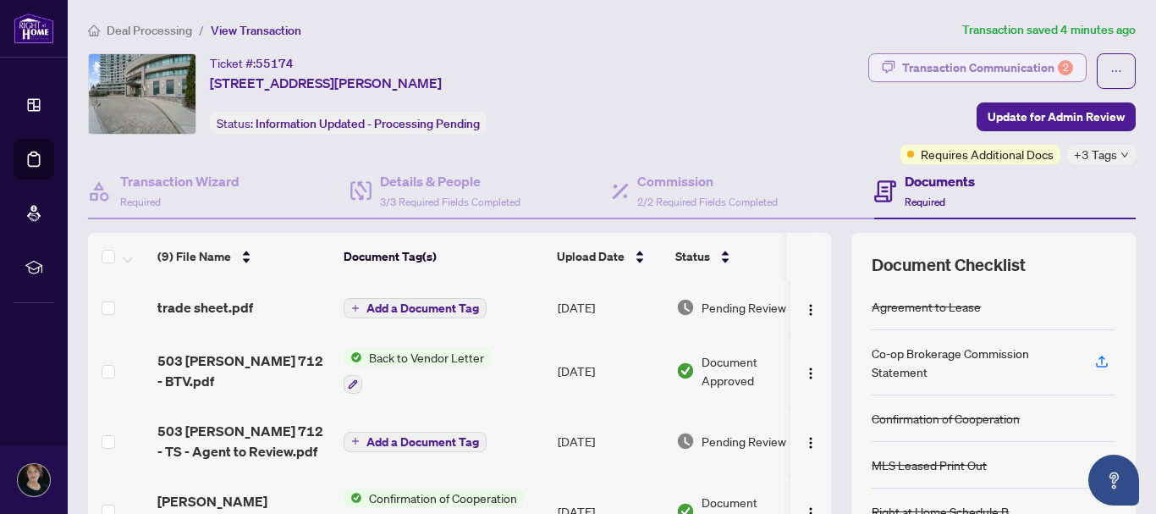
click at [1005, 64] on div "Transaction Communication 2" at bounding box center [987, 67] width 171 height 27
